Goal: Task Accomplishment & Management: Manage account settings

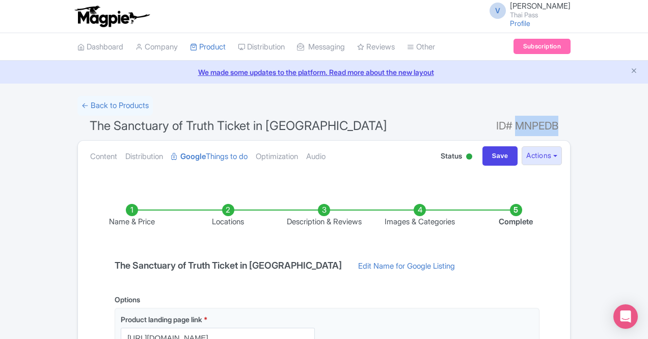
drag, startPoint x: 587, startPoint y: 128, endPoint x: 627, endPoint y: 124, distance: 39.5
click at [559, 124] on span "ID# MNPEDB" at bounding box center [528, 126] width 62 height 20
copy span "MNPEDB"
click at [559, 126] on span "ID# MNPEDB" at bounding box center [528, 126] width 62 height 20
drag, startPoint x: 564, startPoint y: 126, endPoint x: 639, endPoint y: 126, distance: 75.4
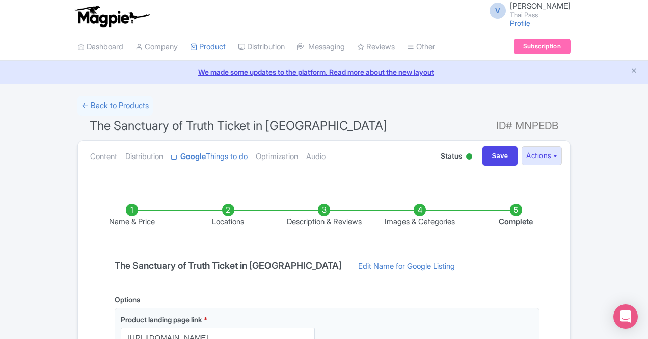
click at [571, 126] on h1 "The Sanctuary of Truth Ticket in Pattaya ID# MNPEDB" at bounding box center [323, 128] width 493 height 24
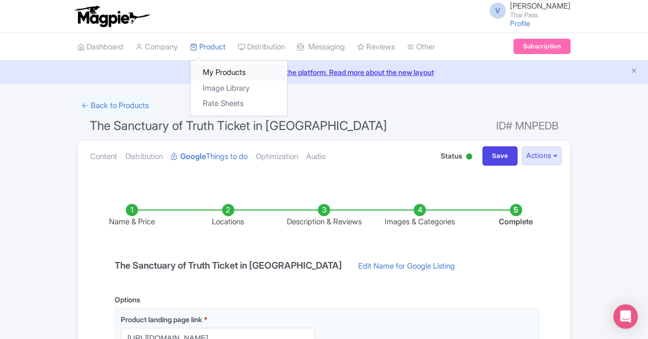
click at [191, 72] on link "My Products" at bounding box center [239, 73] width 97 height 16
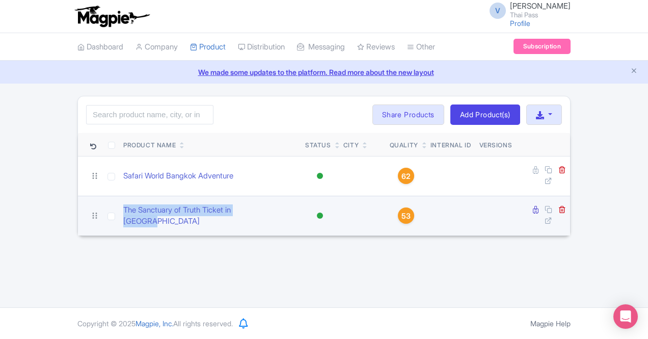
drag, startPoint x: 233, startPoint y: 205, endPoint x: 34, endPoint y: 199, distance: 199.9
click at [78, 199] on tr "The Sanctuary of Truth Ticket in [GEOGRAPHIC_DATA] Active Inactive Building Arc…" at bounding box center [324, 216] width 492 height 40
copy tr "The Sanctuary of Truth Ticket in [GEOGRAPHIC_DATA]"
click at [539, 206] on icon at bounding box center [536, 210] width 6 height 8
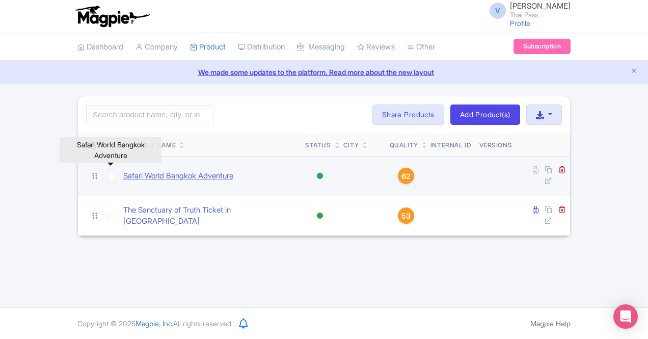
click at [123, 175] on link "Safari World Bangkok Adventure" at bounding box center [178, 176] width 110 height 12
click at [137, 173] on link "Safari World Bangkok Adventure" at bounding box center [178, 176] width 110 height 12
click at [123, 175] on link "Safari World Bangkok Adventure" at bounding box center [178, 176] width 110 height 12
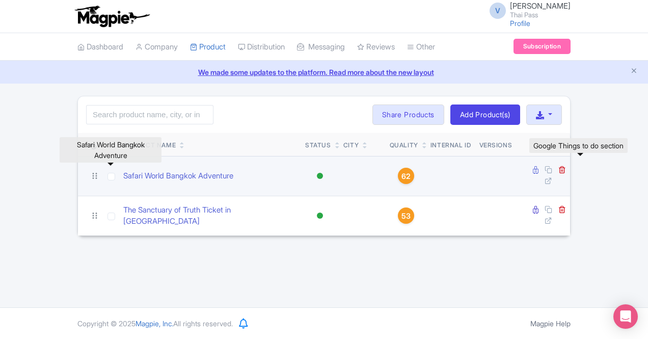
click at [539, 170] on icon at bounding box center [536, 170] width 6 height 8
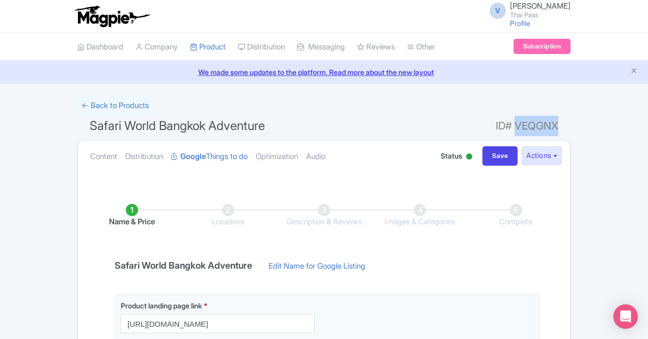
drag, startPoint x: 587, startPoint y: 125, endPoint x: 629, endPoint y: 121, distance: 42.5
click at [559, 121] on span "ID# VEQGNX" at bounding box center [527, 126] width 63 height 20
copy span "VEQGNX"
click at [559, 128] on span "ID# VEQGNX" at bounding box center [527, 126] width 63 height 20
drag, startPoint x: 588, startPoint y: 128, endPoint x: 630, endPoint y: 124, distance: 42.0
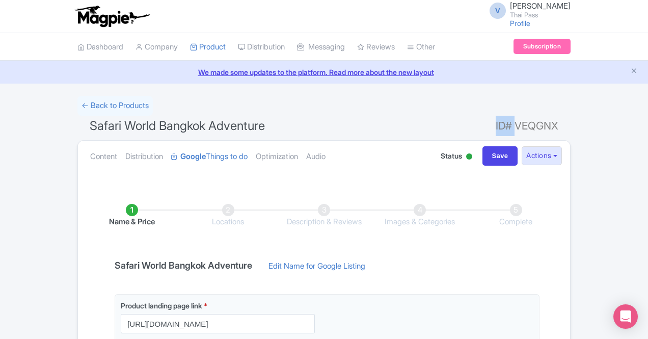
click at [571, 124] on h1 "Safari World Bangkok Adventure ID# VEQGNX" at bounding box center [323, 128] width 493 height 24
drag, startPoint x: 589, startPoint y: 127, endPoint x: 627, endPoint y: 124, distance: 37.8
click at [559, 124] on span "ID# VEQGNX" at bounding box center [527, 126] width 63 height 20
copy span "VEQGNX"
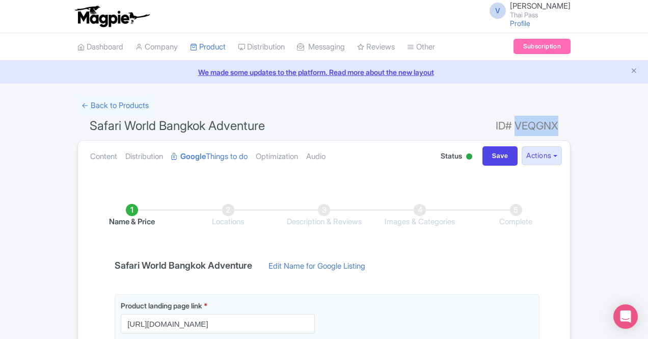
click at [559, 122] on span "ID# VEQGNX" at bounding box center [527, 126] width 63 height 20
click at [559, 126] on span "ID# VEQGNX" at bounding box center [527, 126] width 63 height 20
drag, startPoint x: 589, startPoint y: 126, endPoint x: 620, endPoint y: 126, distance: 31.1
click at [559, 126] on span "ID# VEQGNX" at bounding box center [527, 126] width 63 height 20
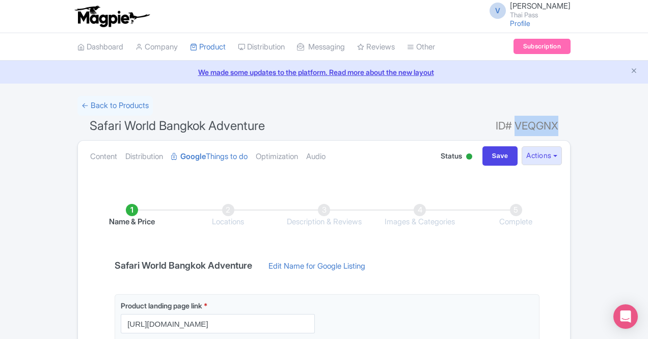
click at [559, 126] on span "ID# VEQGNX" at bounding box center [527, 126] width 63 height 20
click at [77, 99] on link "← Back to Products" at bounding box center [114, 106] width 75 height 20
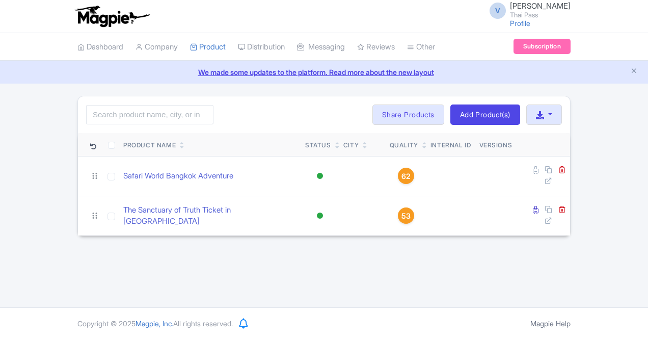
click at [399, 306] on div "V [PERSON_NAME] Thai Pass Profile Users Settings Sign out Dashboard Company Pro…" at bounding box center [324, 153] width 648 height 307
